Goal: Entertainment & Leisure: Browse casually

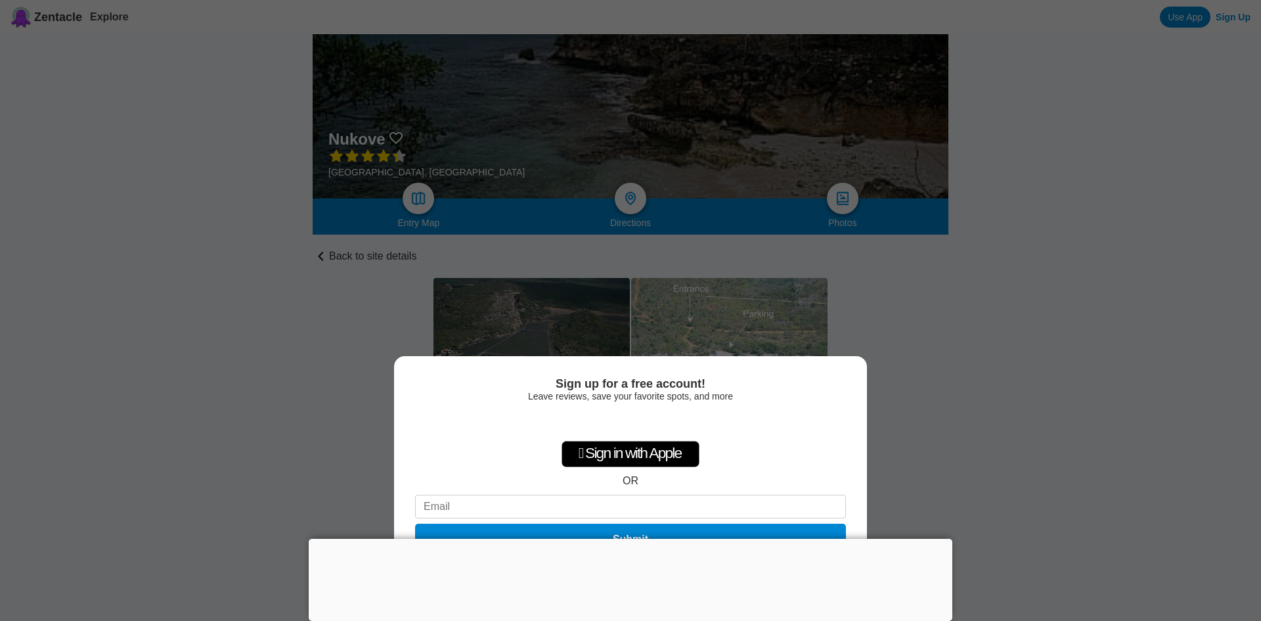
click at [559, 332] on div "Sign up for a free account! Leave reviews, save your favorite spots, and more …" at bounding box center [630, 310] width 1261 height 621
click at [628, 538] on div at bounding box center [631, 538] width 644 height 0
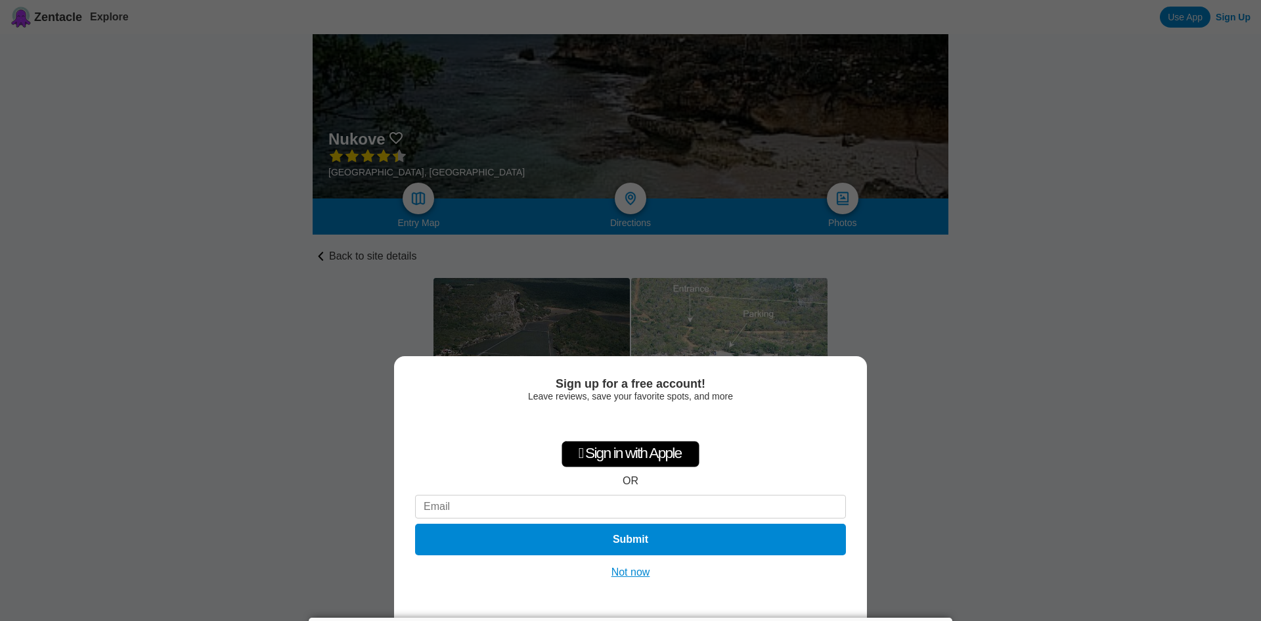
click at [631, 573] on button "Not now" at bounding box center [630, 571] width 47 height 13
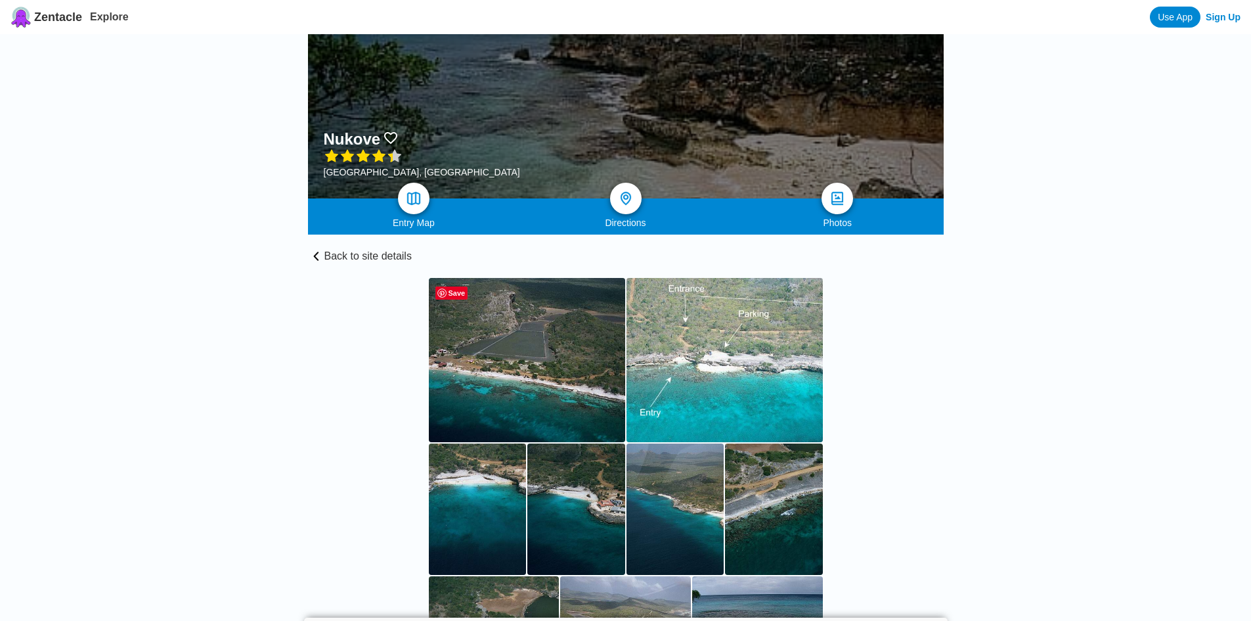
click at [544, 375] on img at bounding box center [527, 360] width 196 height 164
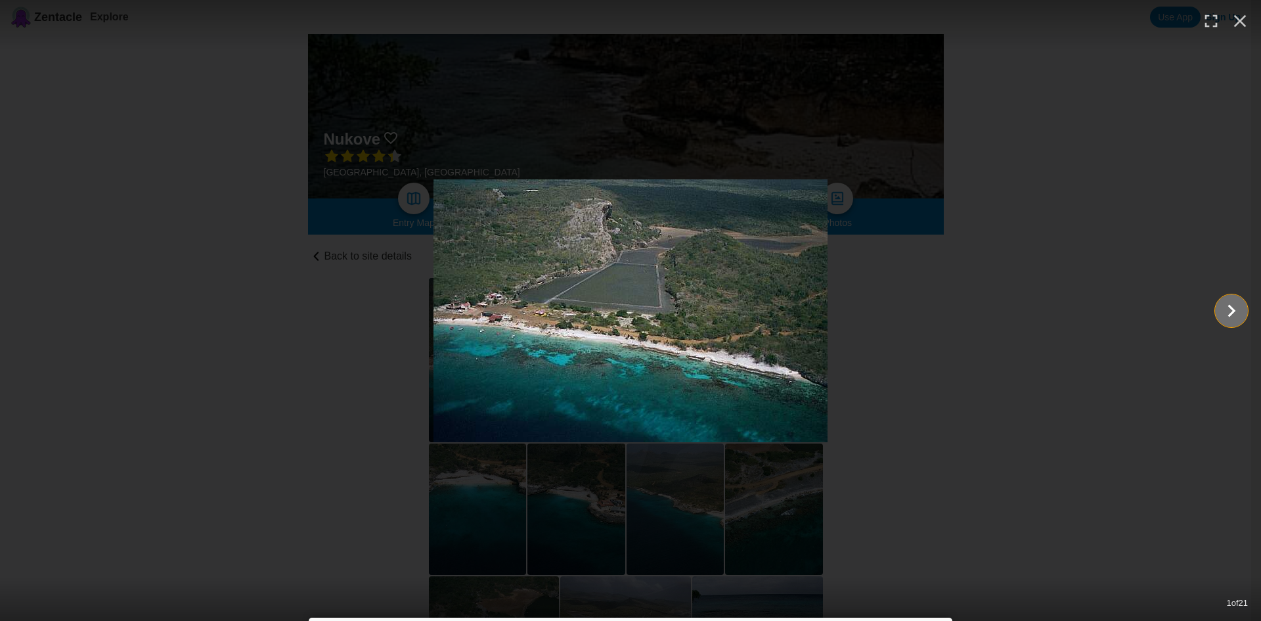
click at [1225, 311] on icon "Show slide 2 of 21" at bounding box center [1231, 311] width 25 height 32
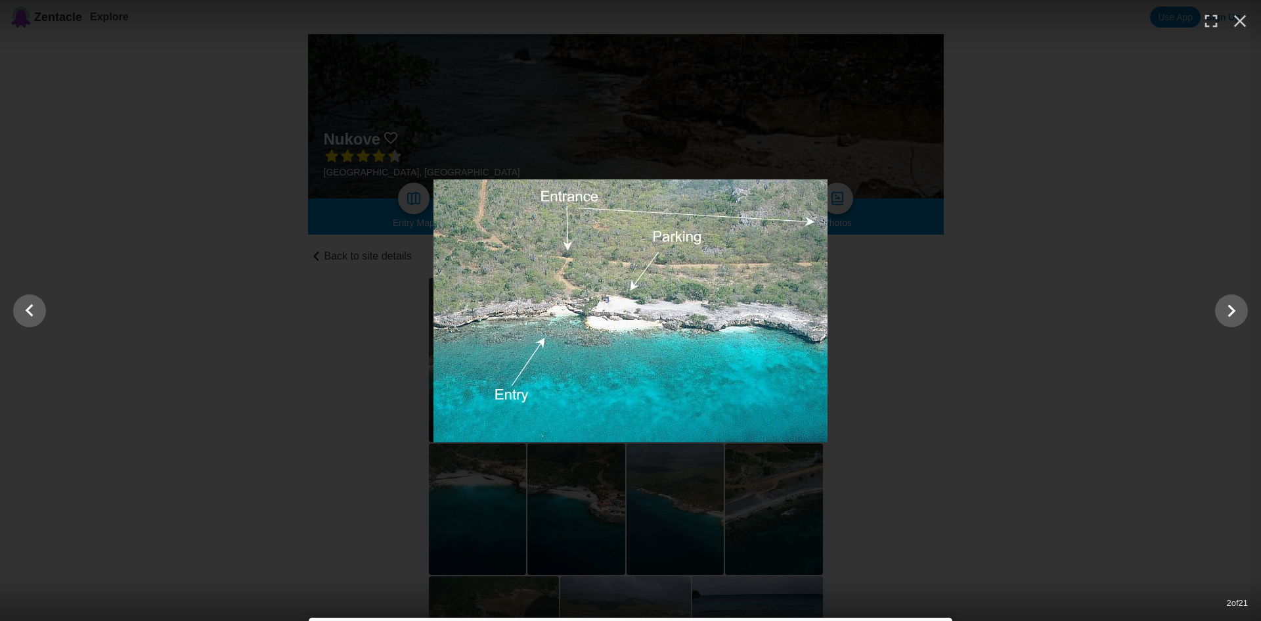
click at [1216, 320] on div at bounding box center [630, 310] width 1261 height 263
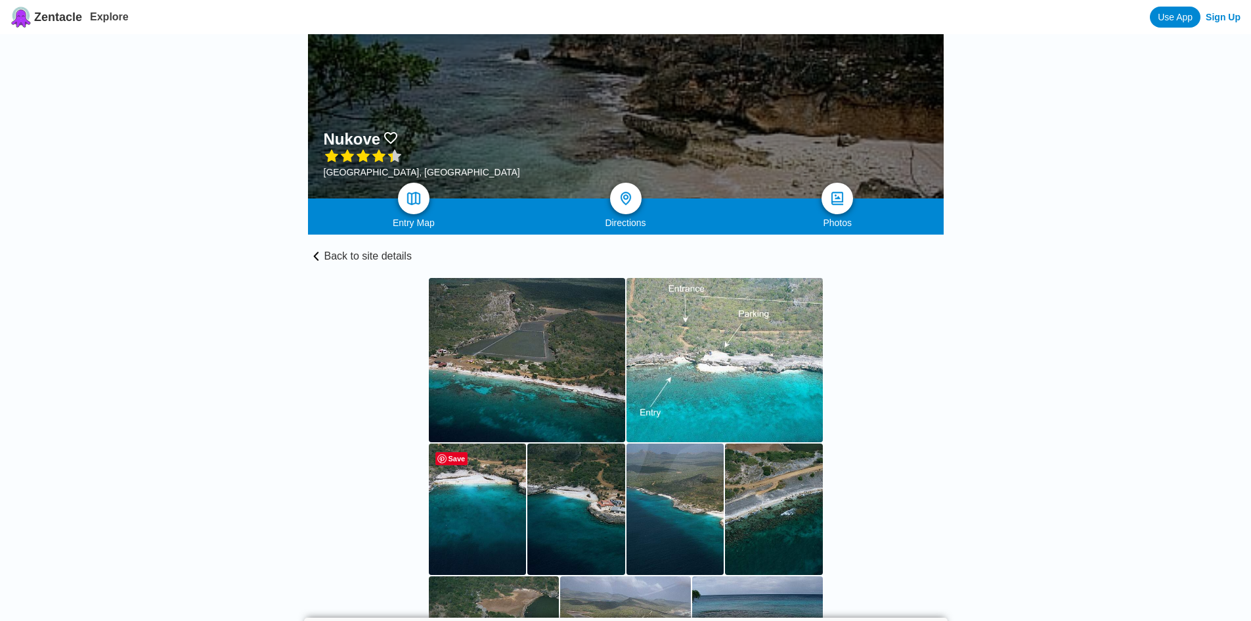
click at [483, 526] on img at bounding box center [478, 508] width 98 height 131
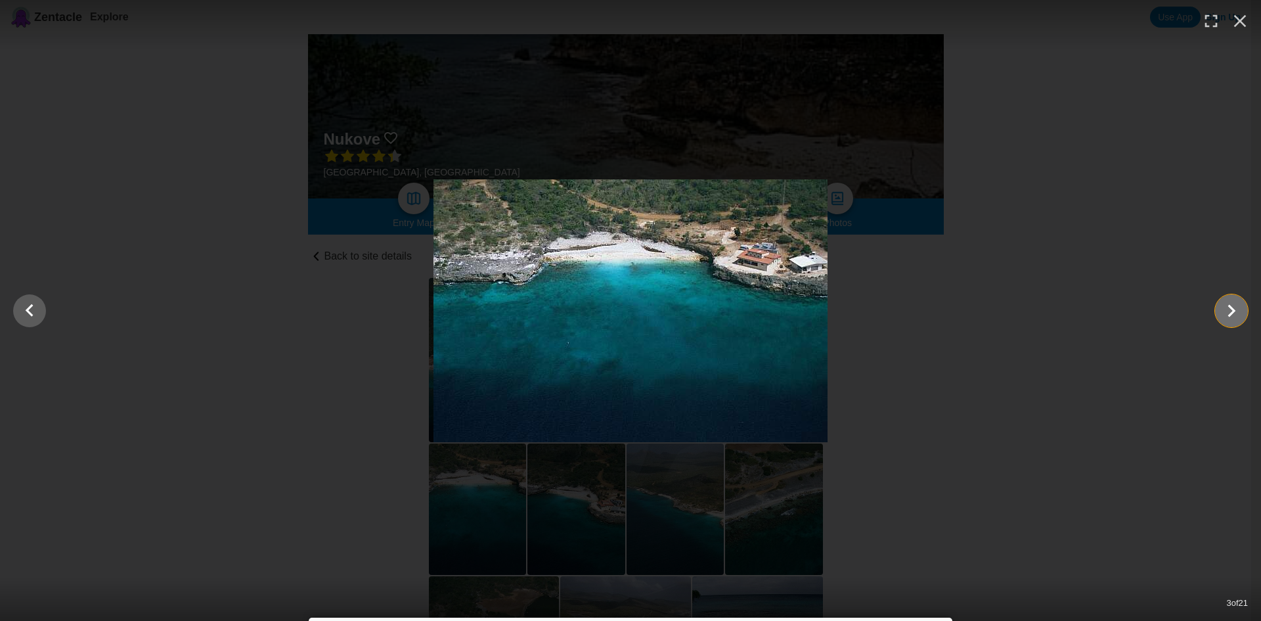
click at [1228, 311] on icon "Show slide 4 of 21" at bounding box center [1231, 311] width 25 height 32
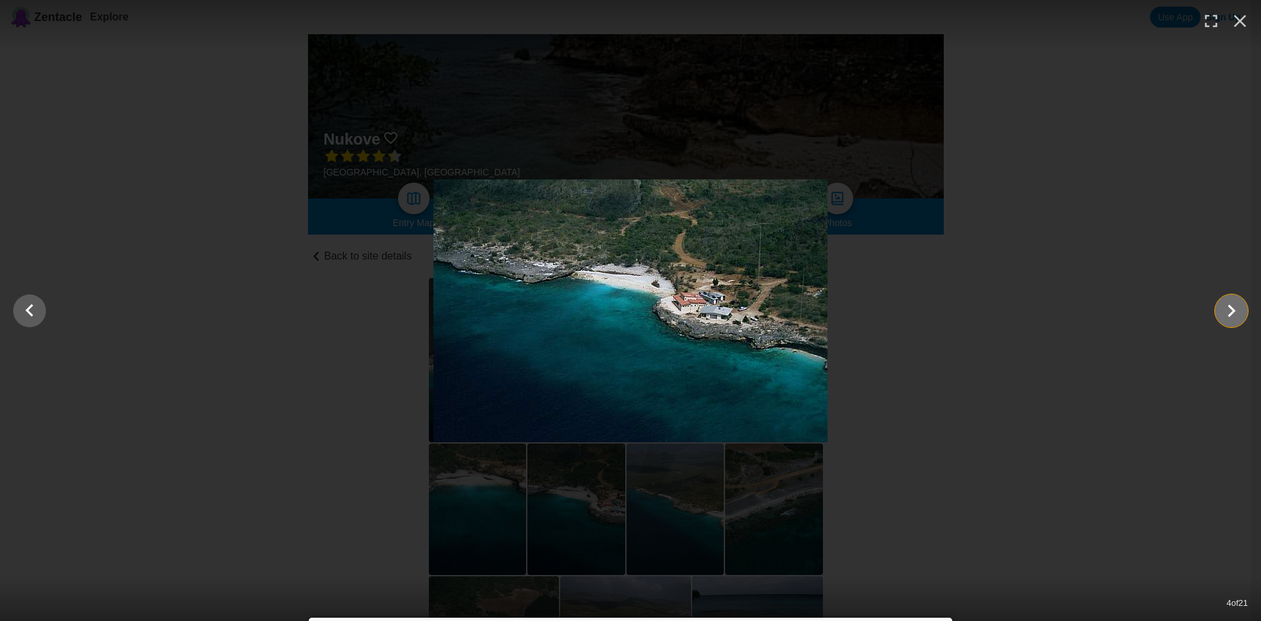
click at [1228, 311] on icon "Show slide 5 of 21" at bounding box center [1231, 311] width 25 height 32
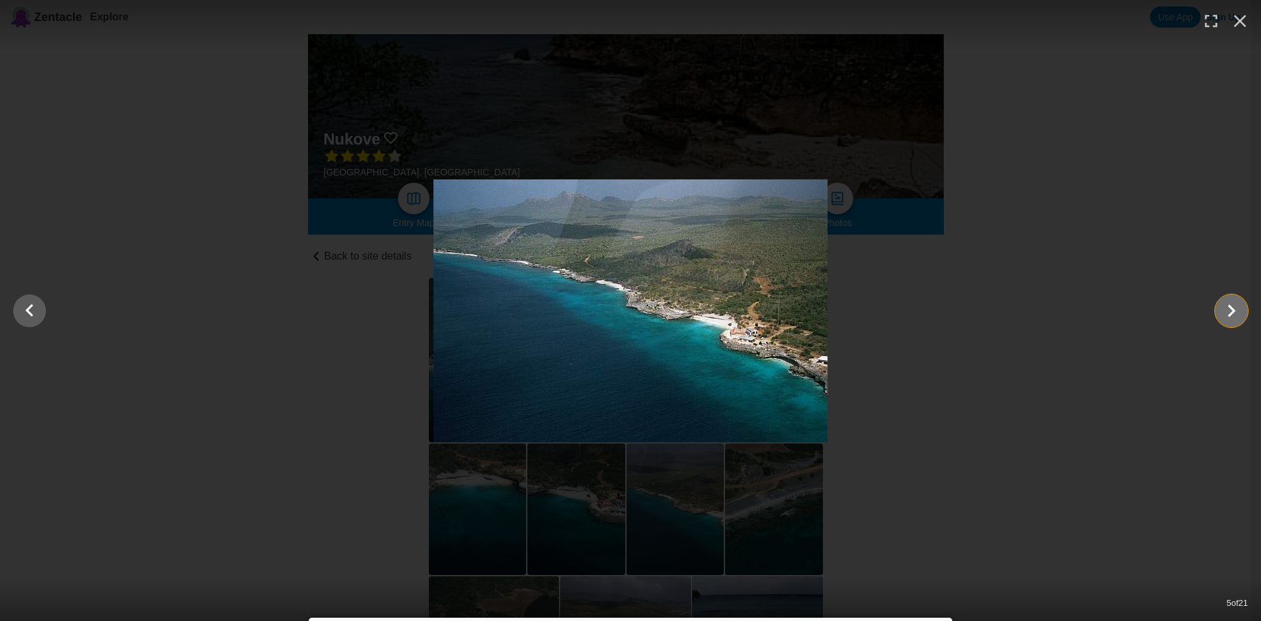
click at [1224, 313] on icon "Show slide 6 of 21" at bounding box center [1231, 311] width 25 height 32
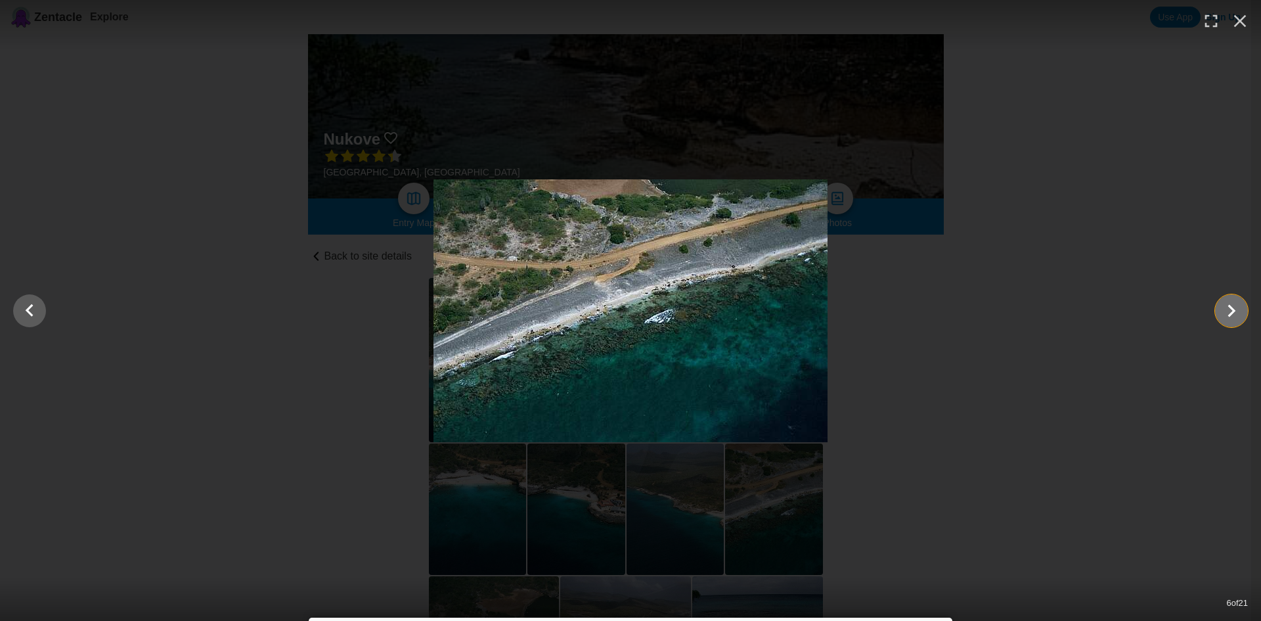
click at [1224, 313] on icon "Show slide 7 of 21" at bounding box center [1231, 311] width 25 height 32
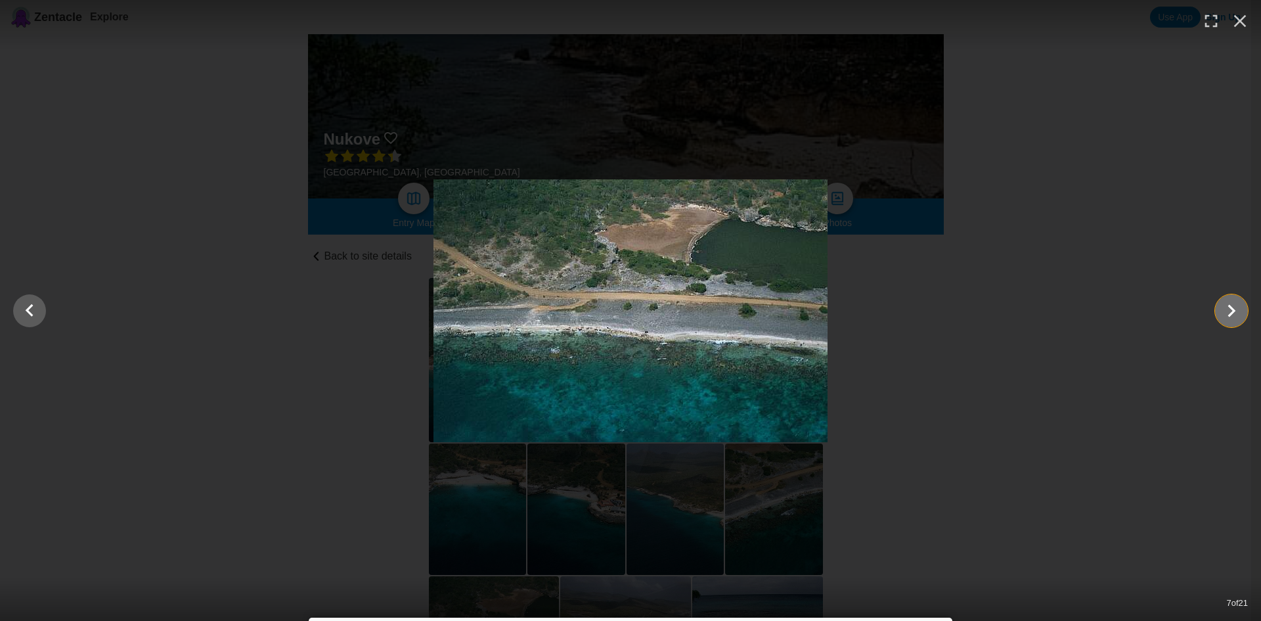
click at [1224, 313] on icon "Show slide 8 of 21" at bounding box center [1231, 311] width 25 height 32
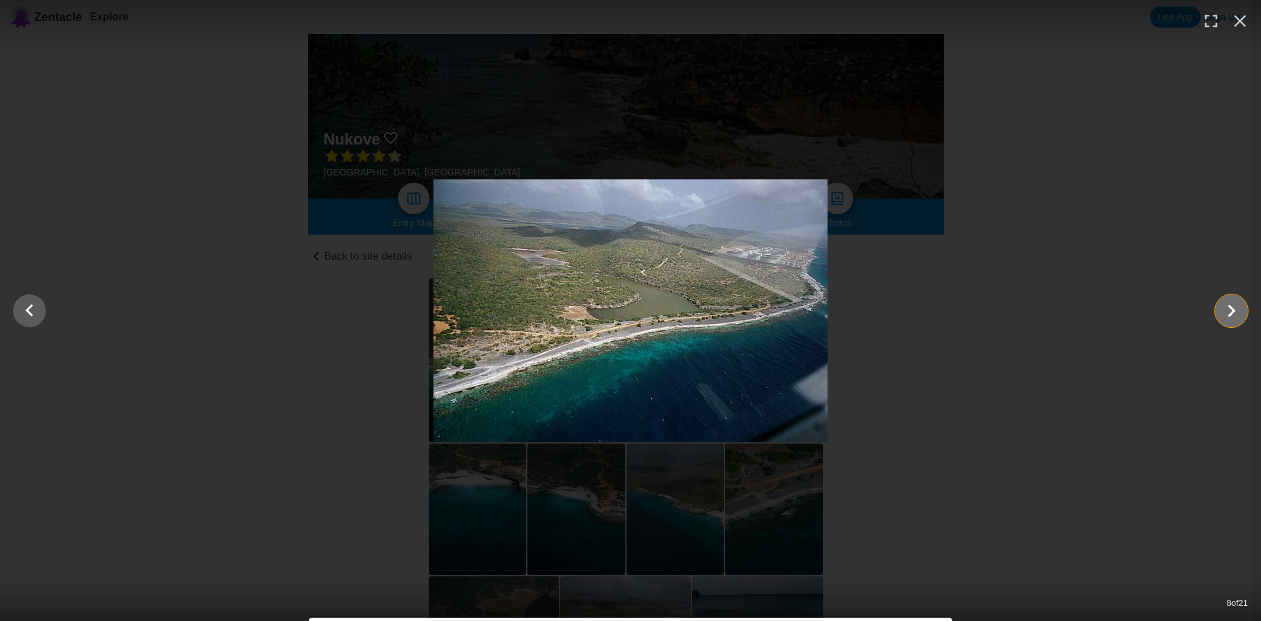
click at [1224, 313] on icon "Show slide 9 of 21" at bounding box center [1231, 311] width 25 height 32
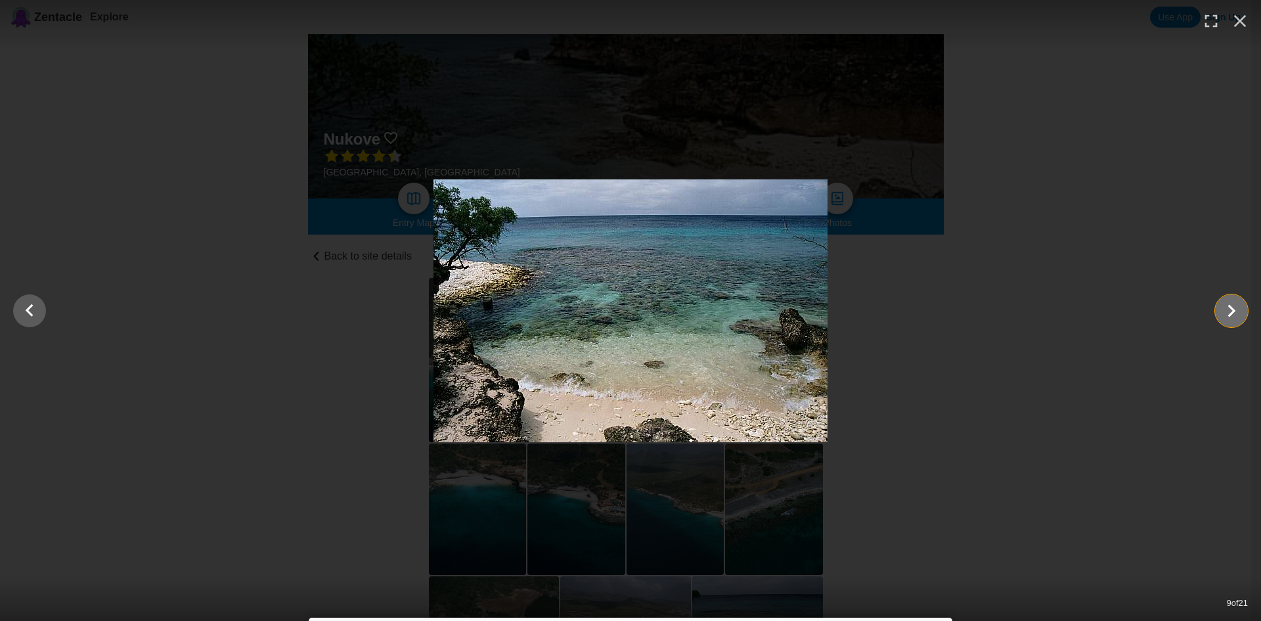
click at [1224, 313] on icon "Show slide 10 of 21" at bounding box center [1231, 311] width 25 height 32
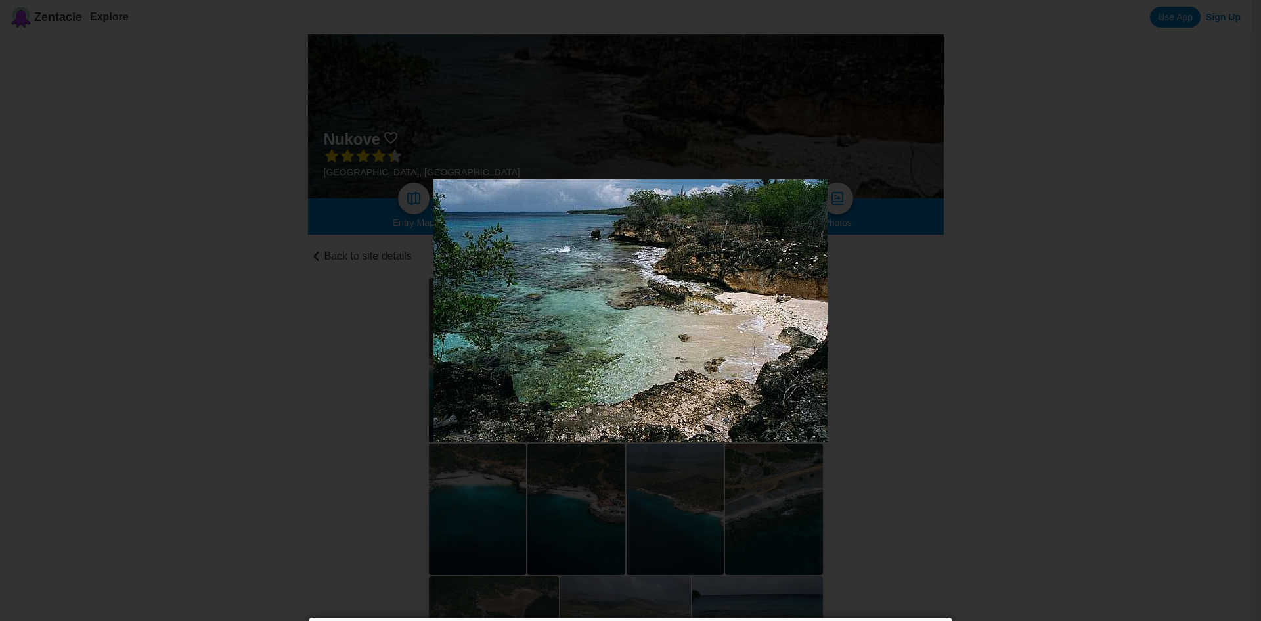
click at [1224, 313] on icon "Show slide 11 of 21" at bounding box center [1231, 311] width 25 height 32
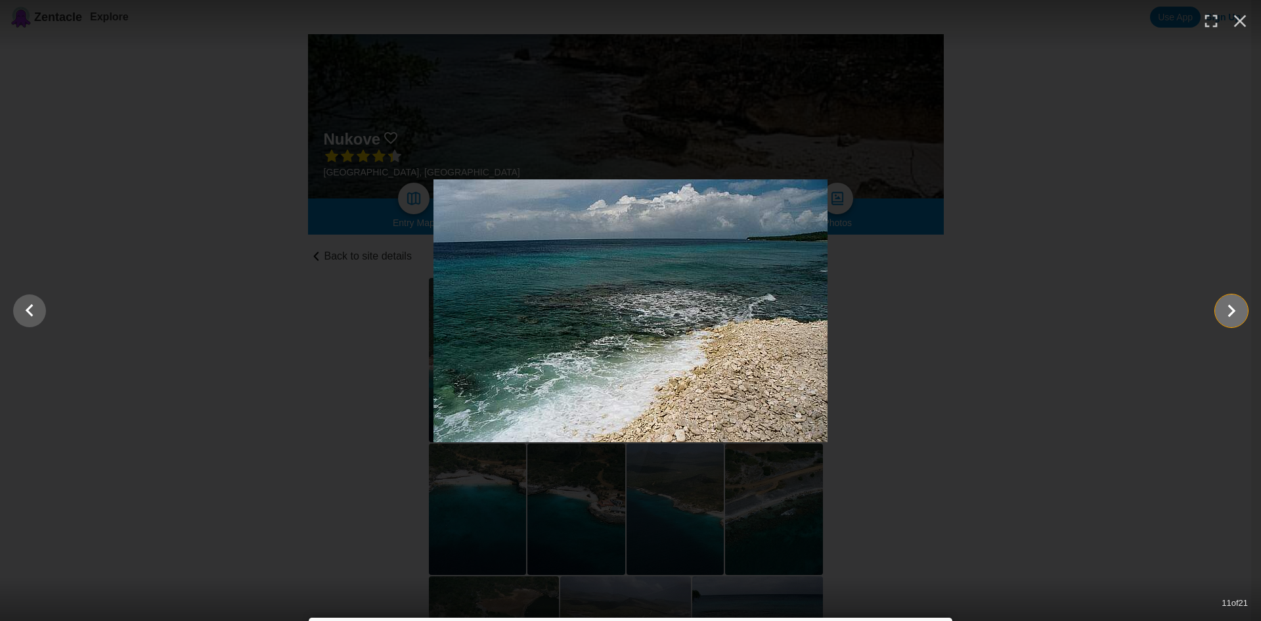
click at [1224, 313] on icon "Show slide 12 of 21" at bounding box center [1231, 311] width 25 height 32
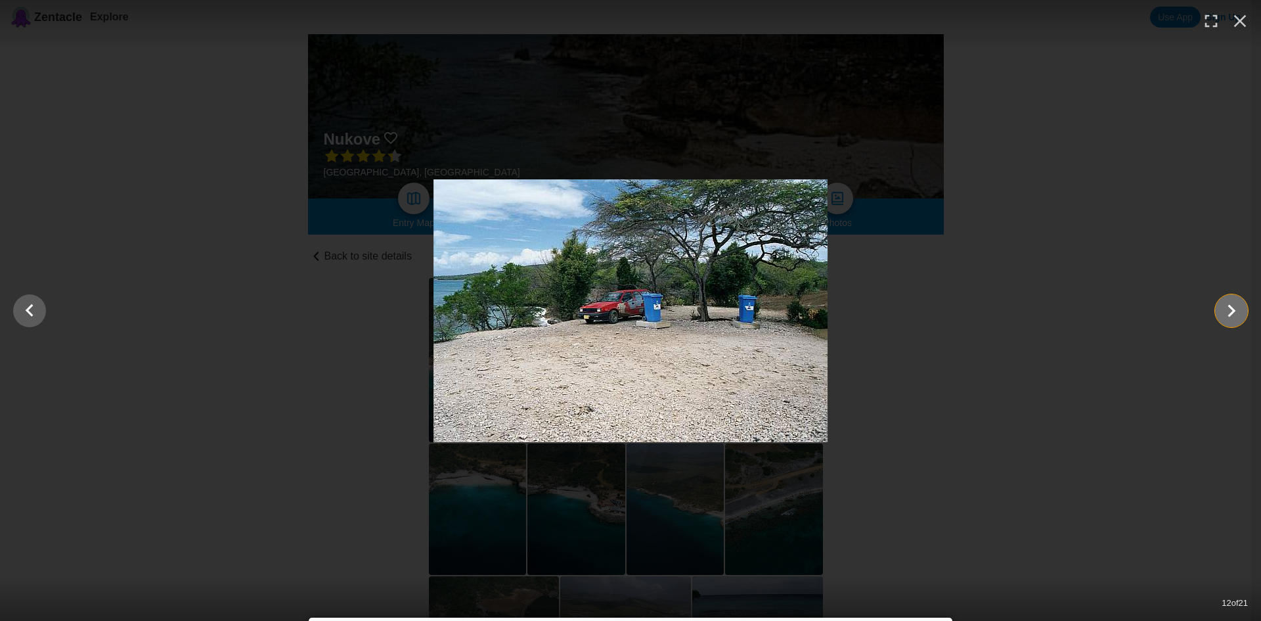
click at [1224, 313] on icon "Show slide 13 of 21" at bounding box center [1231, 311] width 25 height 32
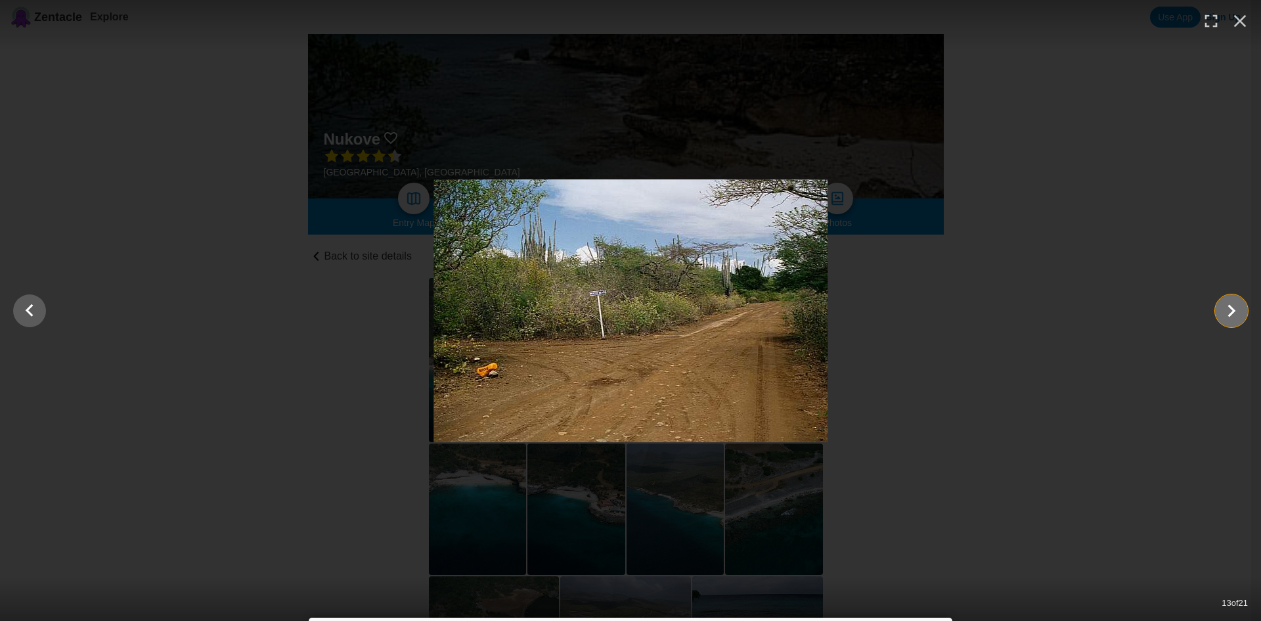
click at [1224, 313] on icon "Show slide 14 of 21" at bounding box center [1231, 311] width 25 height 32
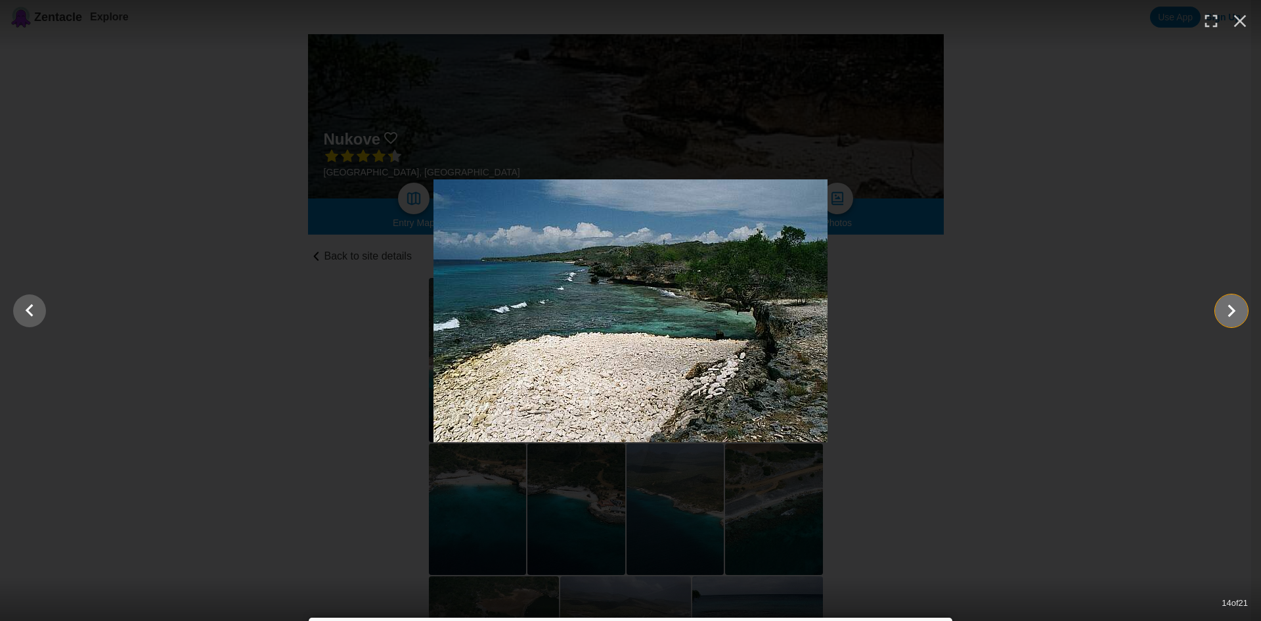
click at [1224, 313] on icon "Show slide 15 of 21" at bounding box center [1231, 311] width 25 height 32
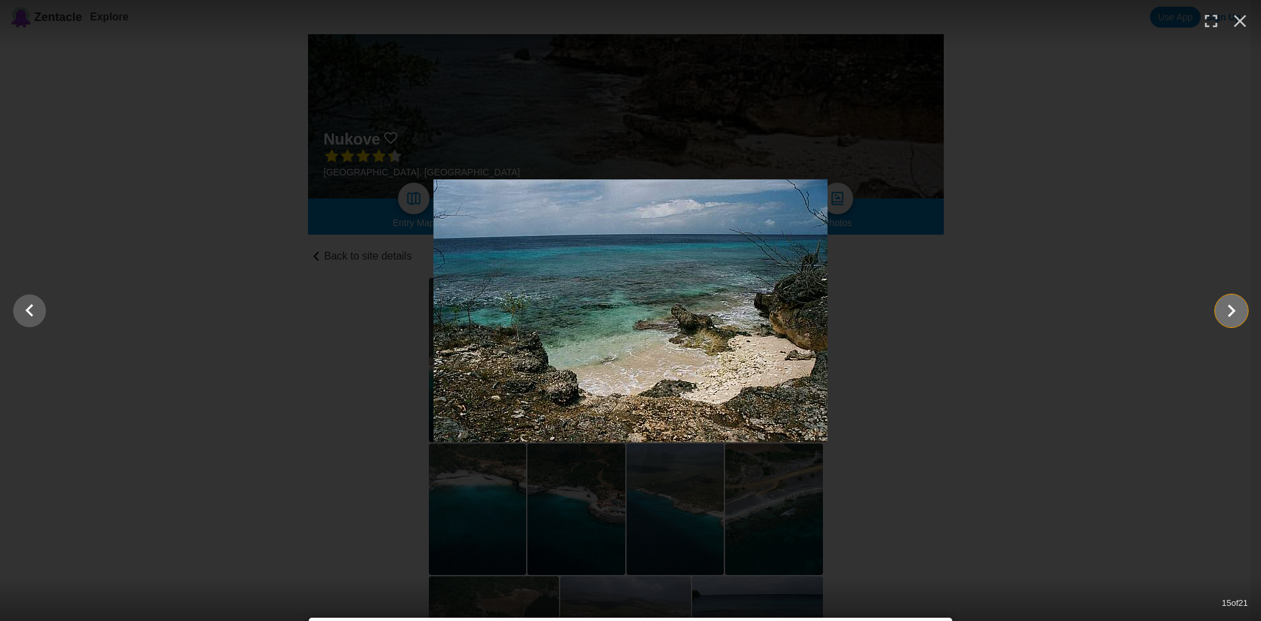
click at [1224, 313] on icon "Show slide 16 of 21" at bounding box center [1231, 311] width 25 height 32
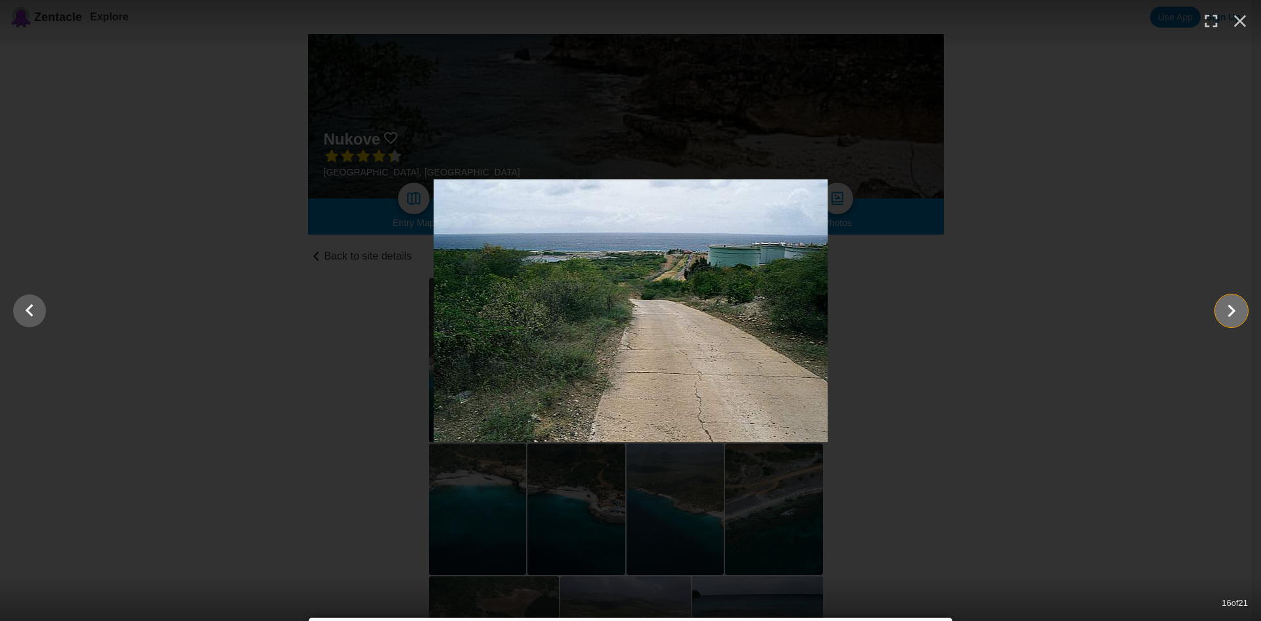
click at [1224, 313] on icon "Show slide 17 of 21" at bounding box center [1231, 311] width 25 height 32
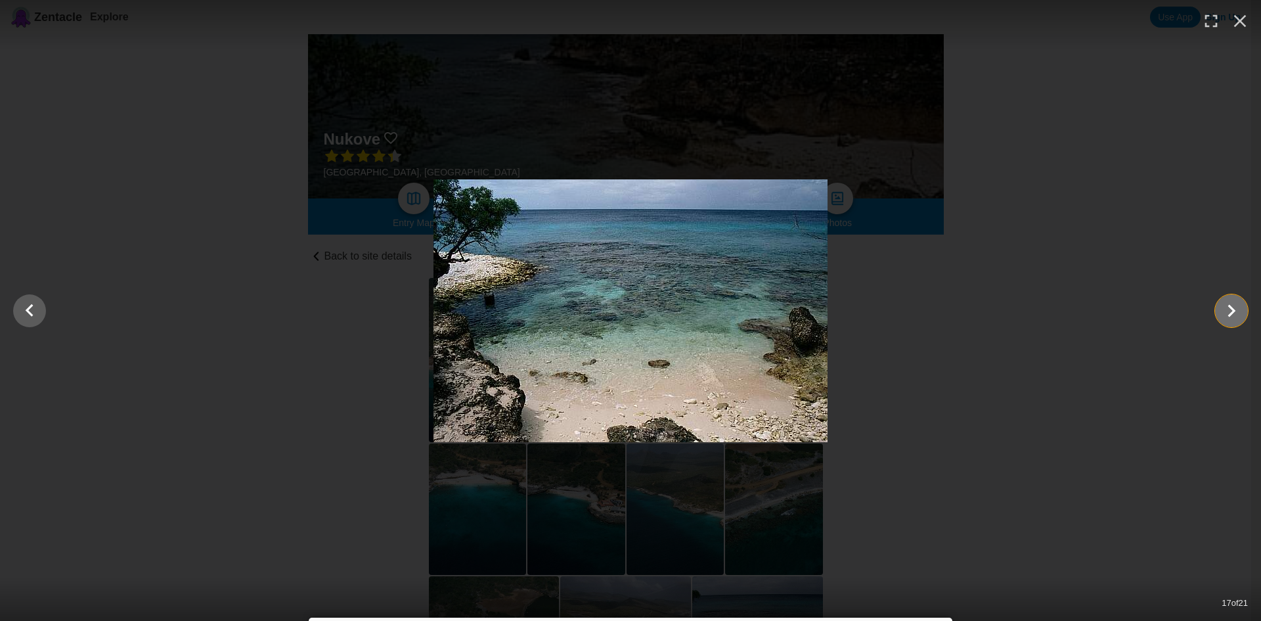
click at [1224, 313] on icon "Show slide 18 of 21" at bounding box center [1231, 311] width 25 height 32
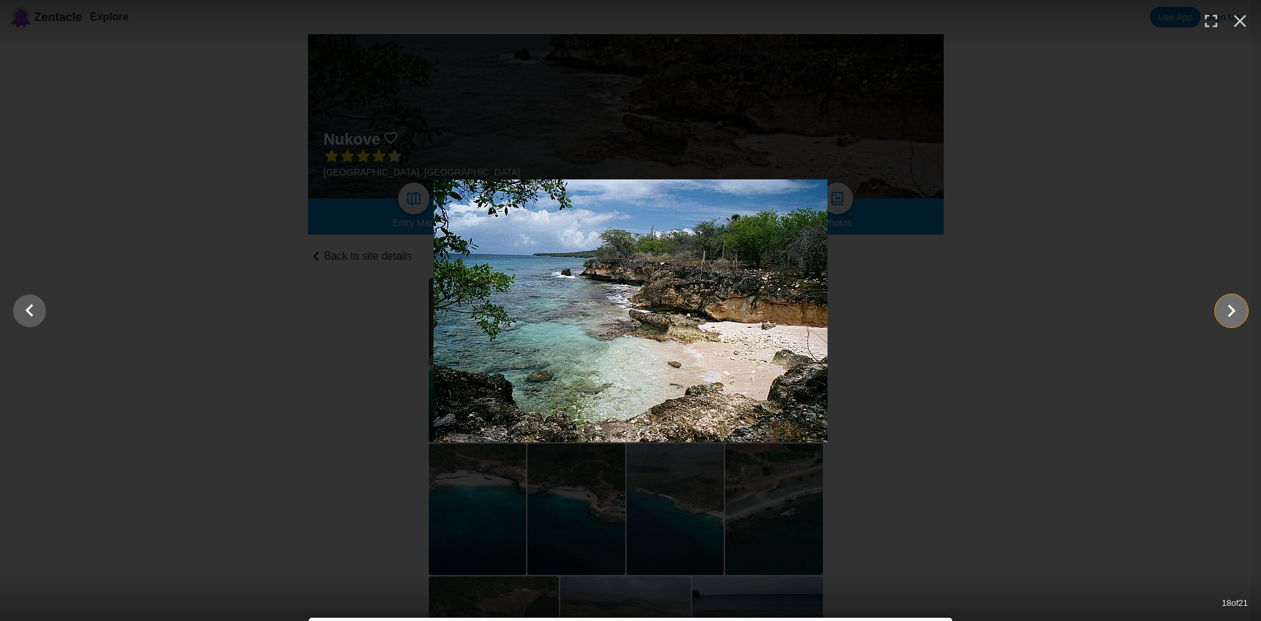
click at [1224, 313] on icon "Show slide 19 of 21" at bounding box center [1231, 311] width 25 height 32
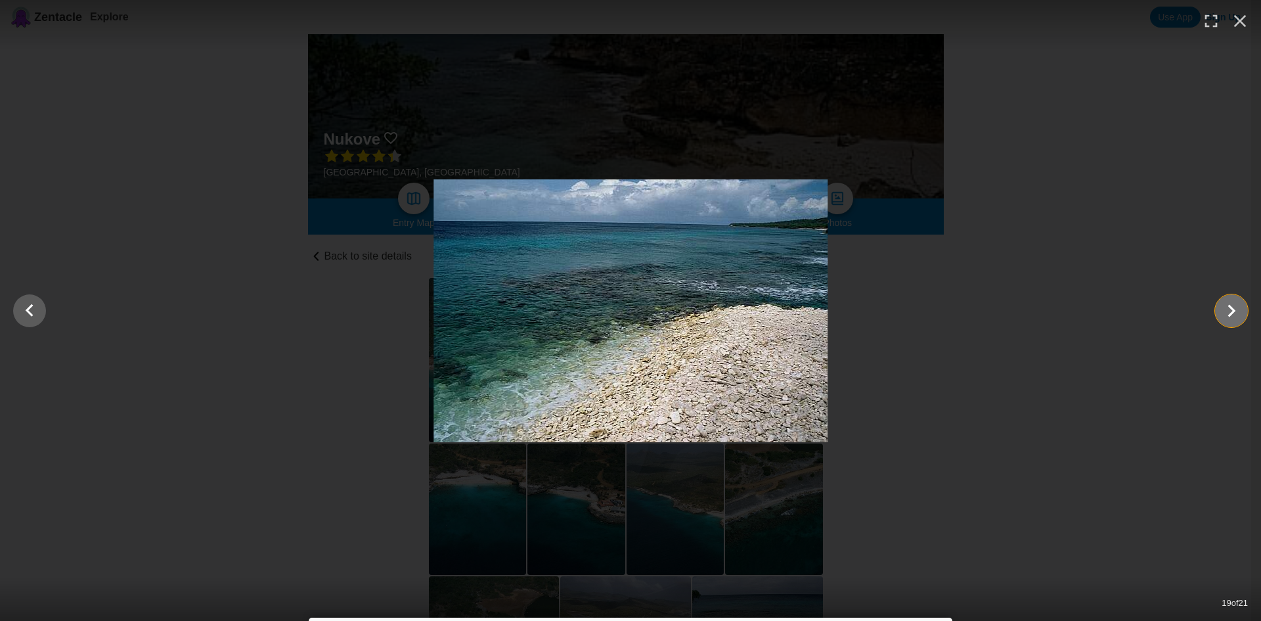
click at [1224, 313] on icon "Show slide 20 of 21" at bounding box center [1231, 311] width 25 height 32
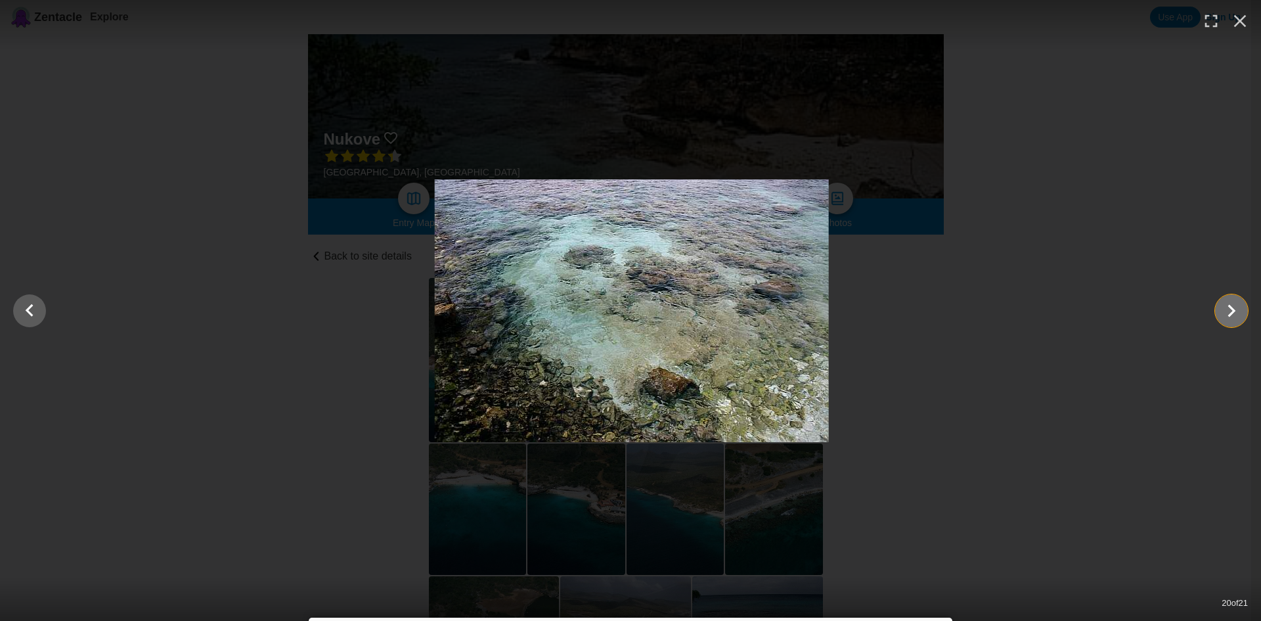
click at [1224, 313] on icon "Show slide 21 of 21" at bounding box center [1231, 311] width 25 height 32
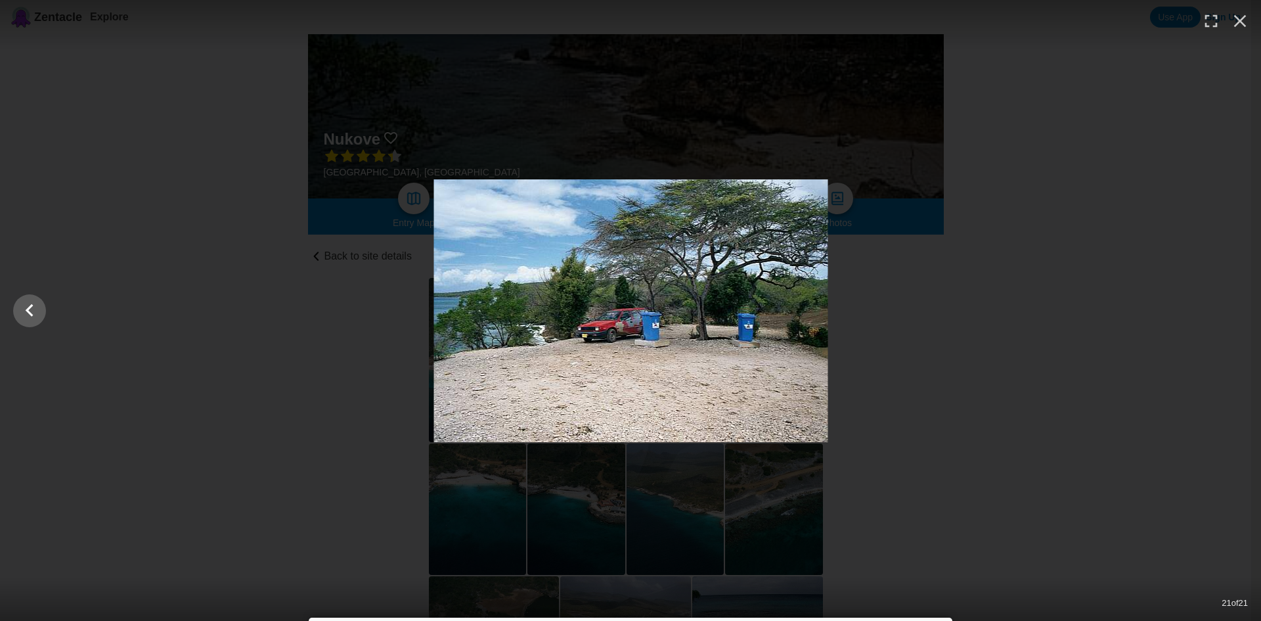
click at [1224, 313] on div at bounding box center [630, 310] width 1261 height 263
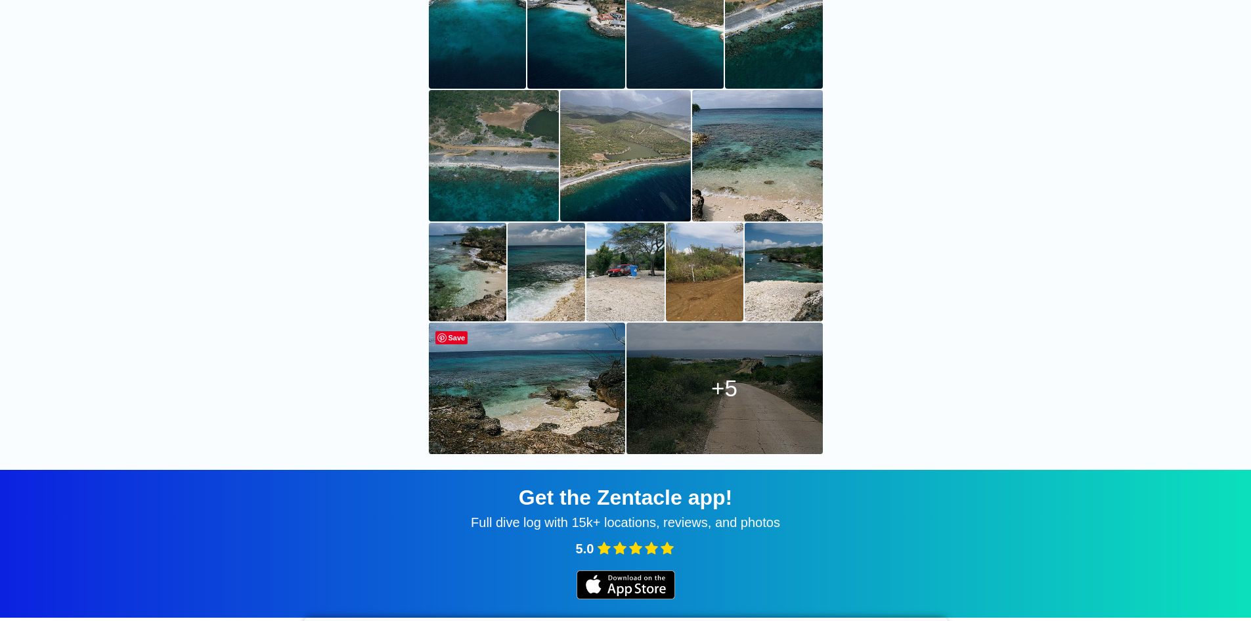
scroll to position [657, 0]
